Goal: Book appointment/travel/reservation

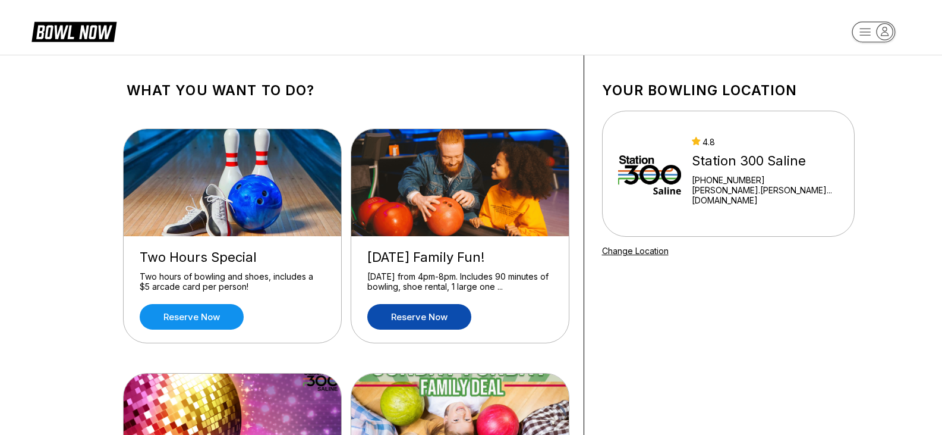
click at [400, 319] on link "Reserve now" at bounding box center [419, 317] width 104 height 26
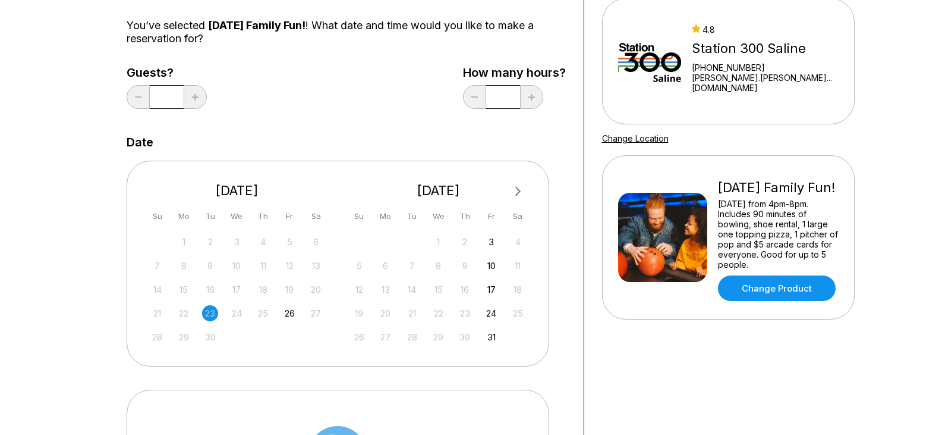
scroll to position [119, 0]
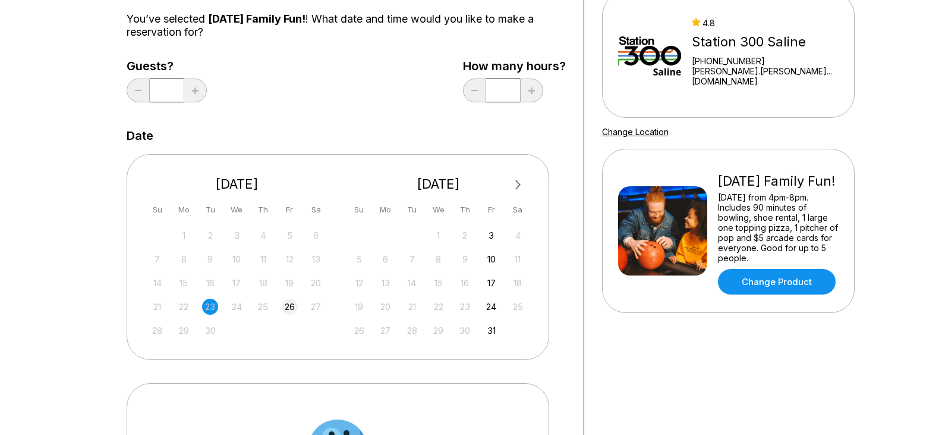
click at [295, 307] on div "26" at bounding box center [290, 306] width 16 height 16
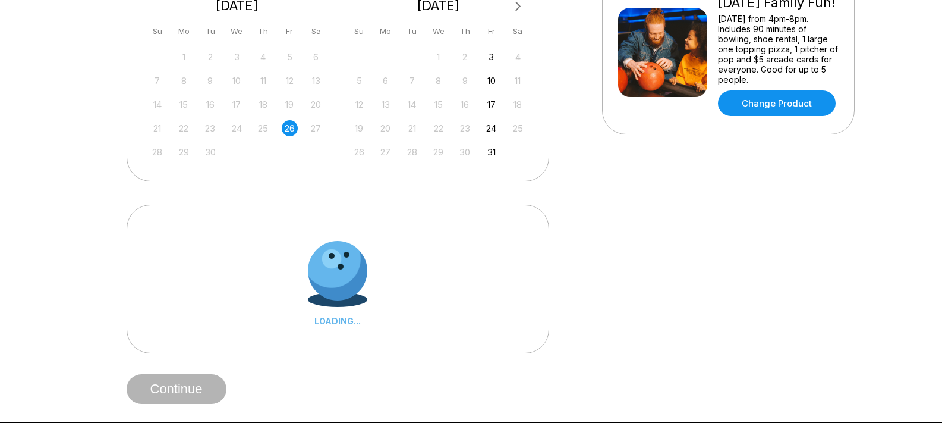
scroll to position [0, 0]
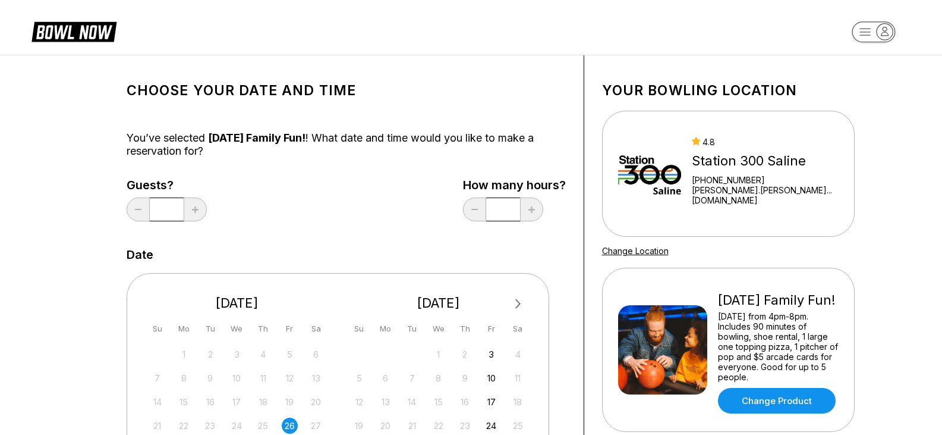
click at [501, 212] on input "**" at bounding box center [503, 209] width 34 height 24
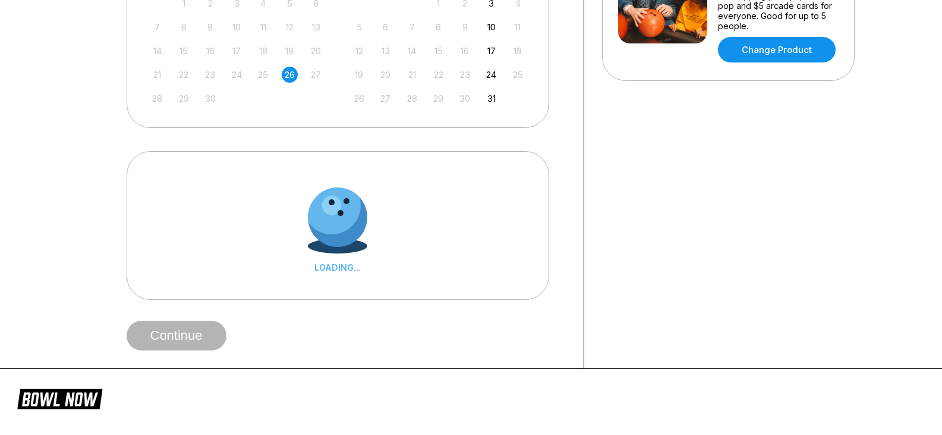
scroll to position [178, 0]
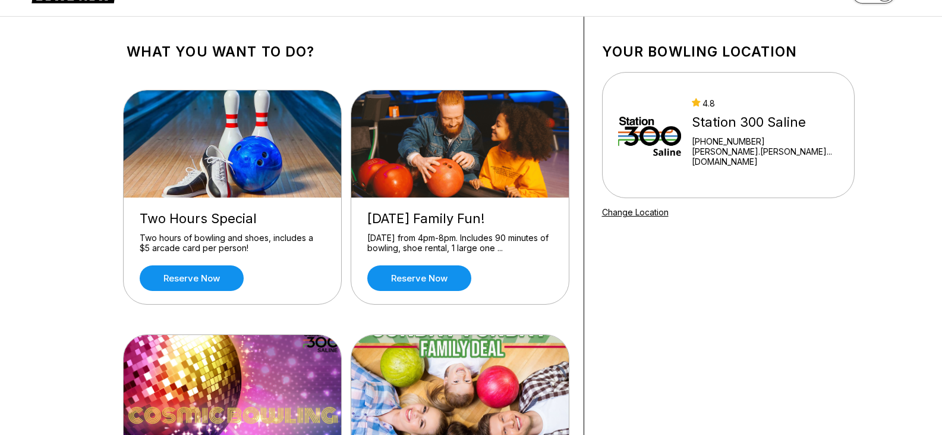
scroll to position [59, 0]
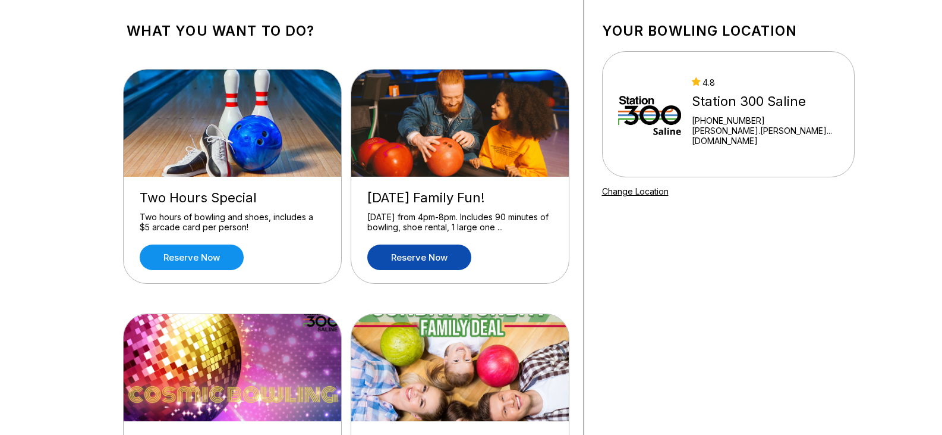
click at [445, 253] on link "Reserve now" at bounding box center [419, 257] width 104 height 26
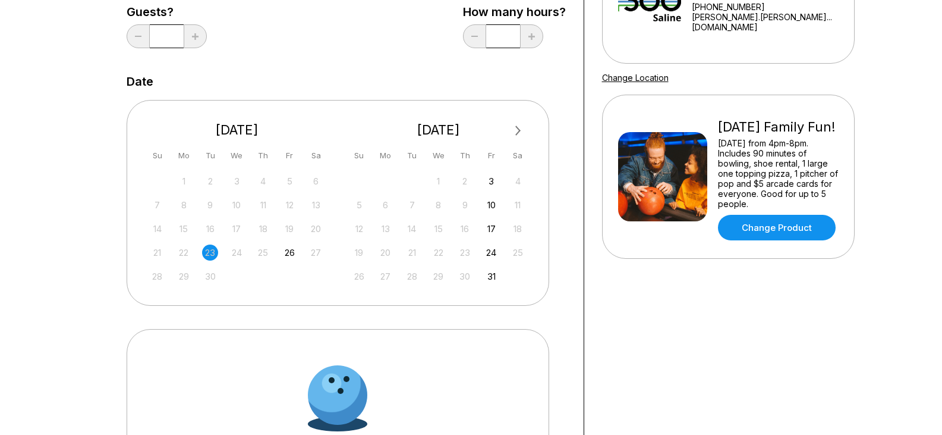
scroll to position [178, 0]
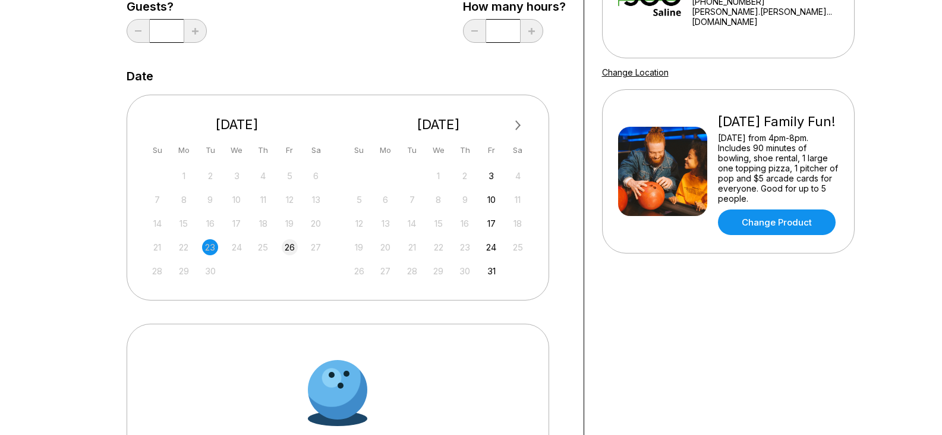
click at [293, 244] on div "26" at bounding box center [290, 247] width 16 height 16
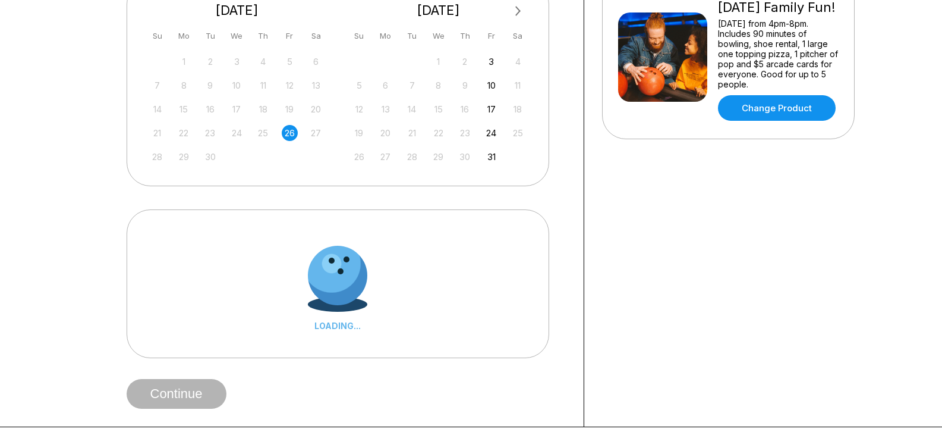
scroll to position [119, 0]
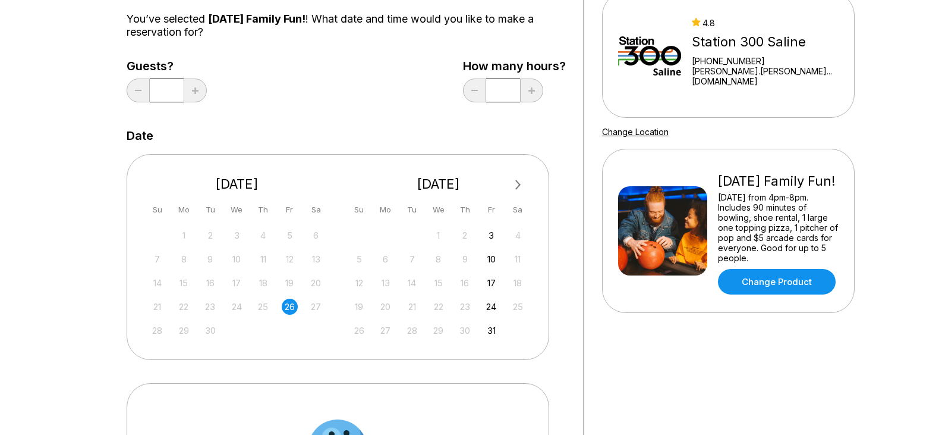
click at [519, 90] on input "**" at bounding box center [503, 90] width 34 height 24
drag, startPoint x: 509, startPoint y: 93, endPoint x: 487, endPoint y: 96, distance: 22.2
click at [487, 96] on input "**" at bounding box center [503, 90] width 34 height 24
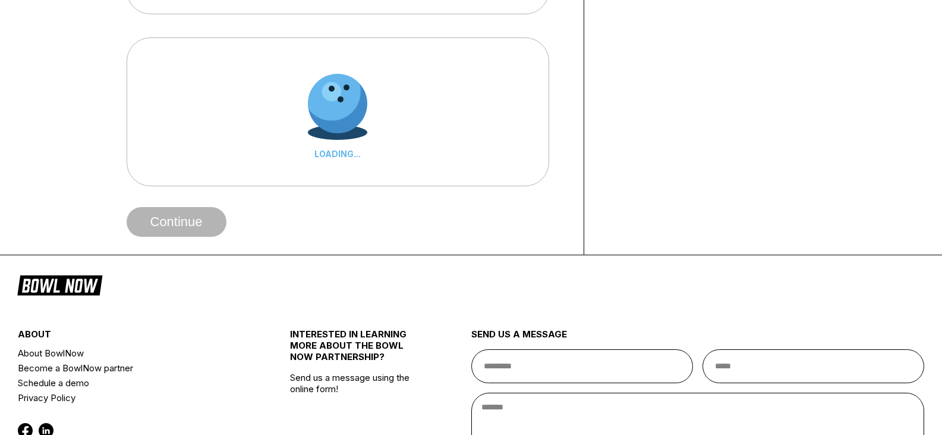
scroll to position [476, 0]
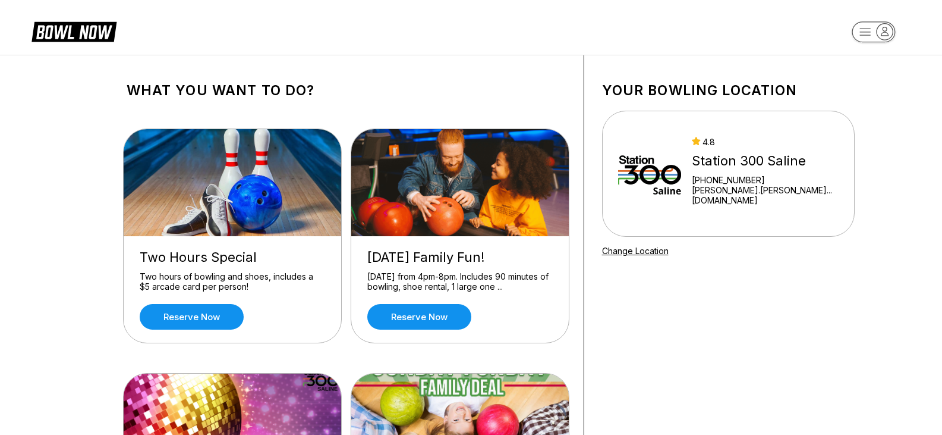
click at [87, 29] on icon at bounding box center [83, 33] width 30 height 14
click at [669, 168] on img at bounding box center [650, 173] width 64 height 89
click at [875, 29] on rect "button" at bounding box center [873, 31] width 43 height 21
